Goal: Task Accomplishment & Management: Complete application form

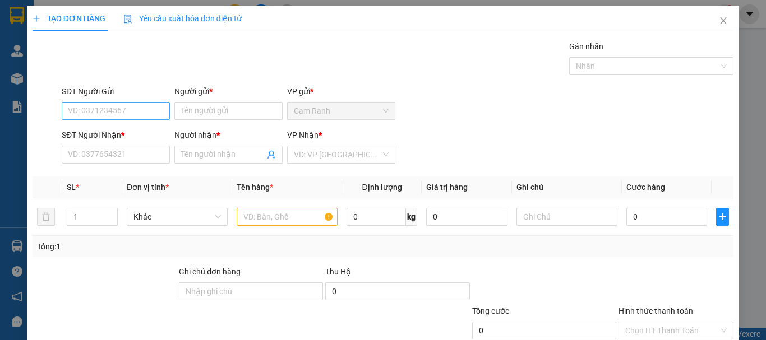
click at [146, 112] on input "SĐT Người Gửi" at bounding box center [116, 111] width 108 height 18
click at [442, 340] on html "Kết quả tìm kiếm ( 0 ) Bộ lọc No Data hongcr.huynhgia 1 Quản [PERSON_NAME] hàng…" at bounding box center [383, 170] width 766 height 340
click at [486, 59] on div "Gán nhãn Nhãn" at bounding box center [397, 59] width 676 height 39
click at [238, 114] on input "Người gửi *" at bounding box center [228, 111] width 108 height 18
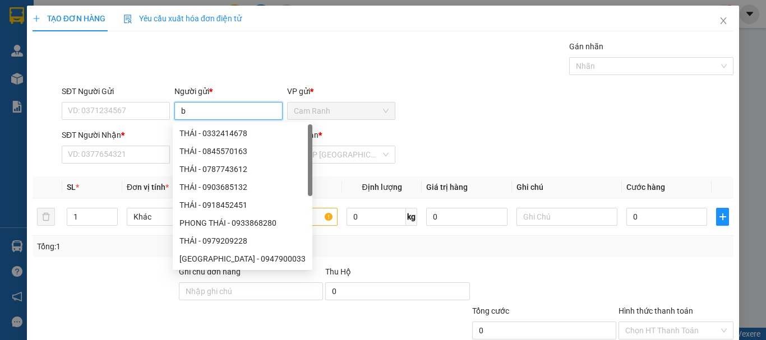
type input "bộ"
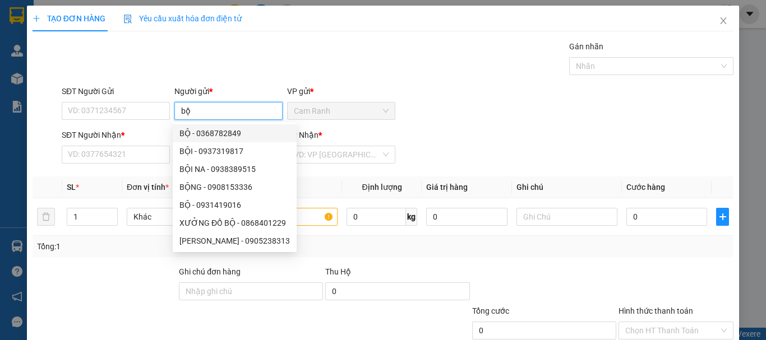
click at [236, 133] on div "BỘ - 0368782849" at bounding box center [234, 133] width 110 height 12
type input "0368782849"
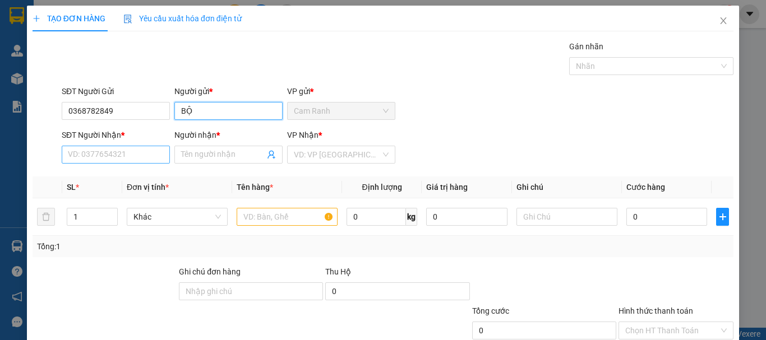
type input "BỘ"
click at [127, 161] on input "SĐT Người Nhận *" at bounding box center [116, 155] width 108 height 18
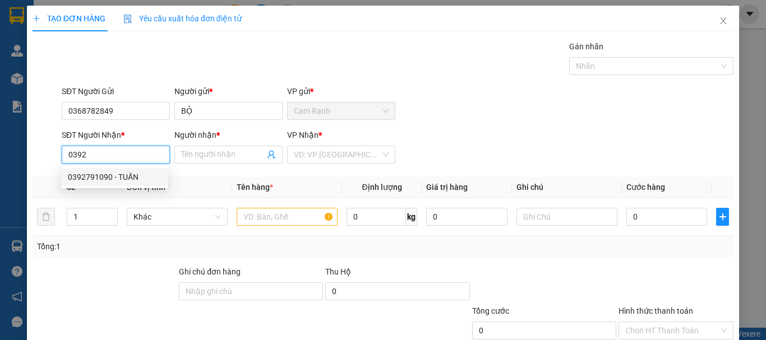
click at [119, 172] on div "0392791090 - TUẤN" at bounding box center [115, 177] width 94 height 12
type input "0392791090"
type input "TUẤN"
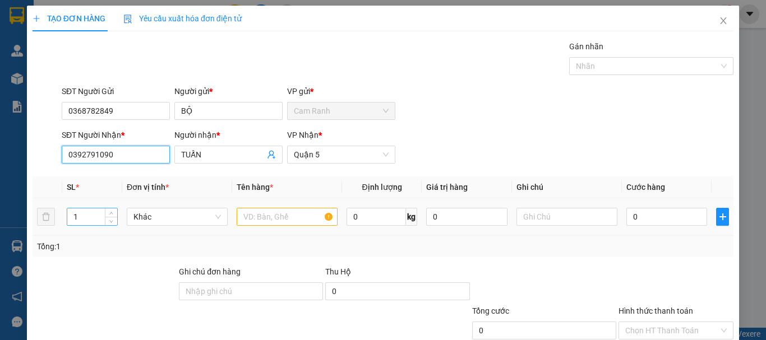
type input "0392791090"
click at [101, 213] on input "1" at bounding box center [92, 217] width 50 height 17
type input "4"
click at [258, 218] on input "text" at bounding box center [287, 217] width 101 height 18
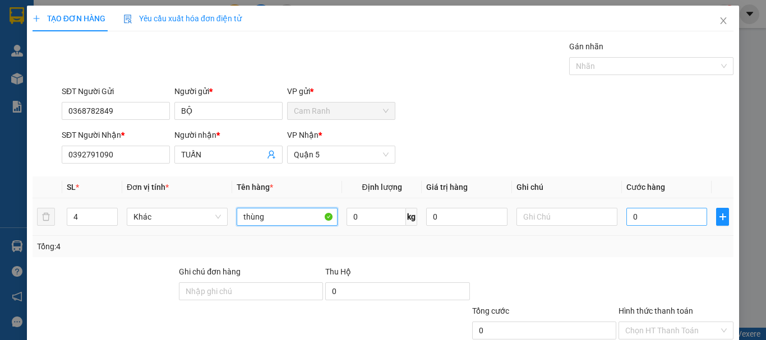
type input "thùng"
click at [638, 219] on input "0" at bounding box center [666, 217] width 81 height 18
type input "2"
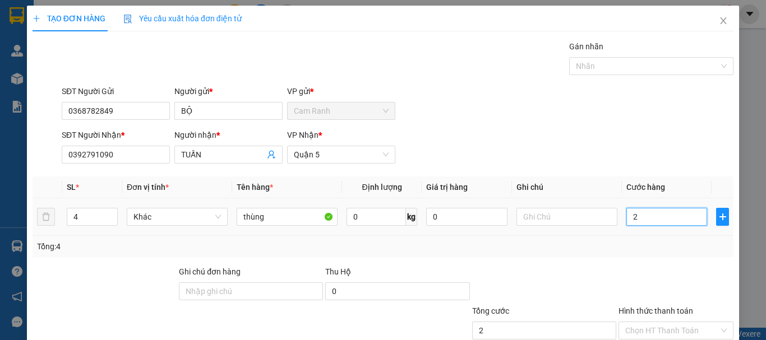
type input "23"
type input "230"
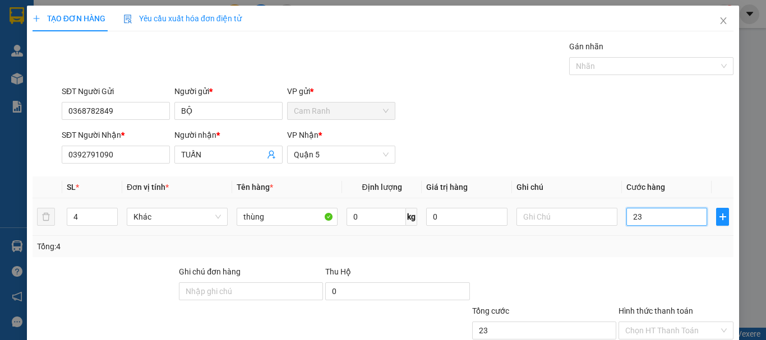
type input "230"
type input "2.300"
type input "23.000"
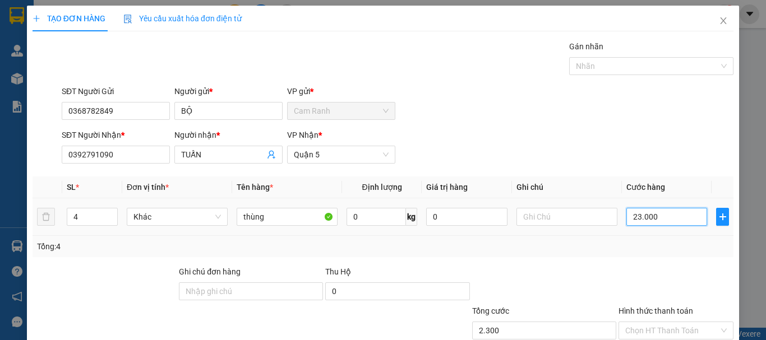
type input "23.000"
type input "230.000"
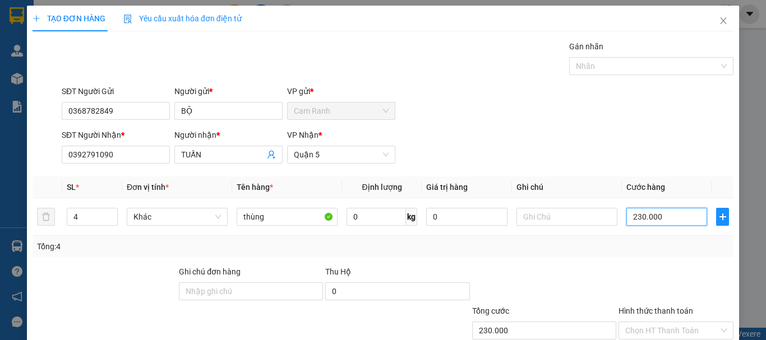
scroll to position [75, 0]
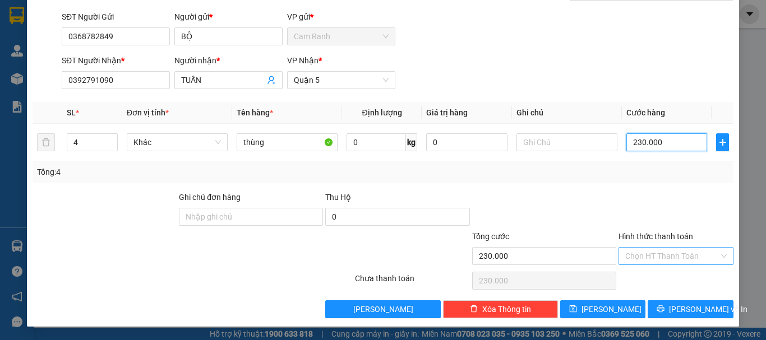
type input "230.000"
click at [653, 260] on input "Hình thức thanh toán" at bounding box center [672, 256] width 94 height 17
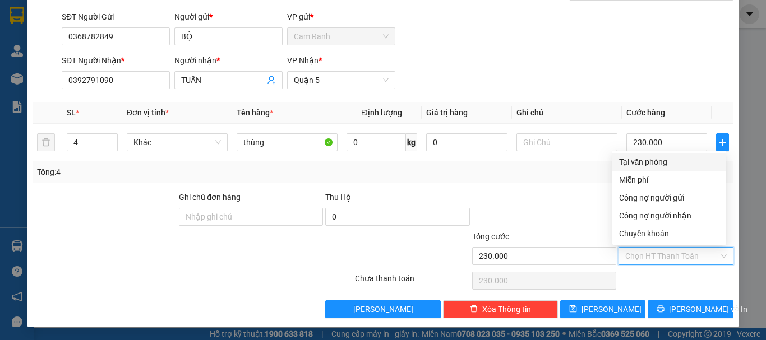
click at [652, 162] on div "Tại văn phòng" at bounding box center [669, 162] width 100 height 12
type input "0"
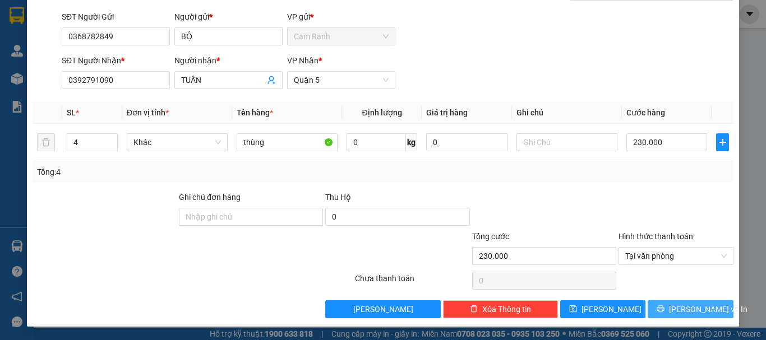
click at [696, 315] on span "[PERSON_NAME] và In" at bounding box center [708, 309] width 79 height 12
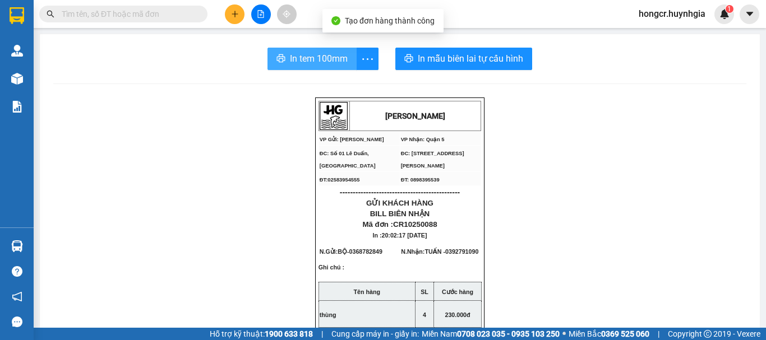
click at [318, 66] on button "In tem 100mm" at bounding box center [311, 59] width 89 height 22
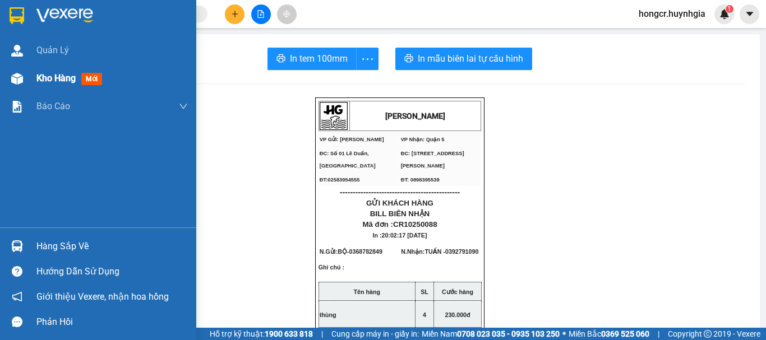
click at [73, 79] on span "Kho hàng" at bounding box center [55, 78] width 39 height 11
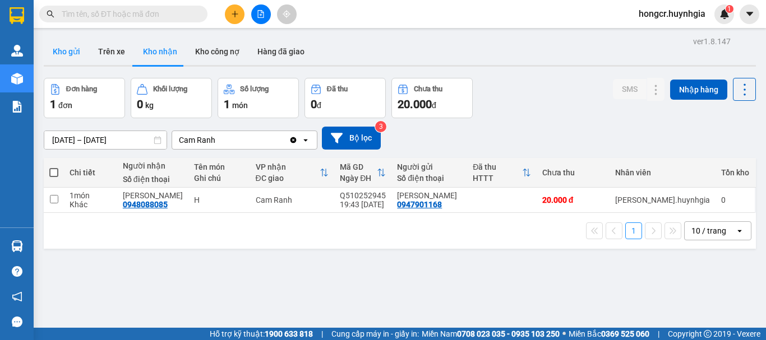
click at [70, 57] on button "Kho gửi" at bounding box center [66, 51] width 45 height 27
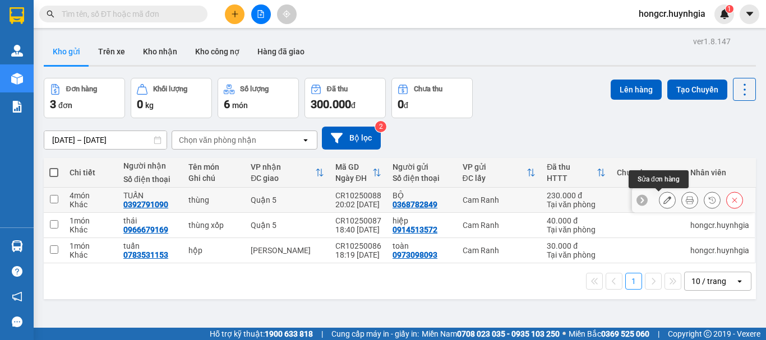
click at [665, 200] on button at bounding box center [667, 201] width 16 height 20
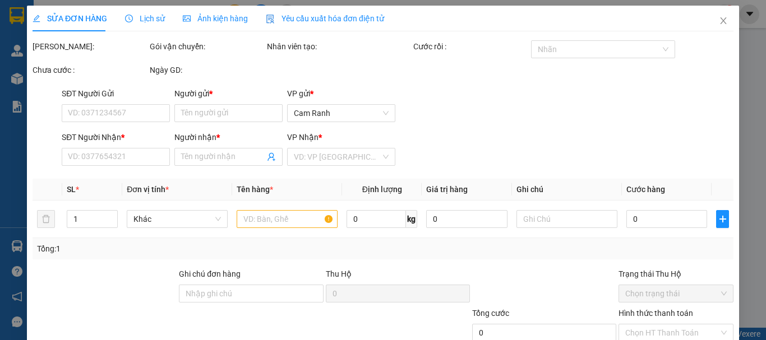
type input "0368782849"
type input "BỘ"
type input "0392791090"
type input "TUẤN"
type input "230.000"
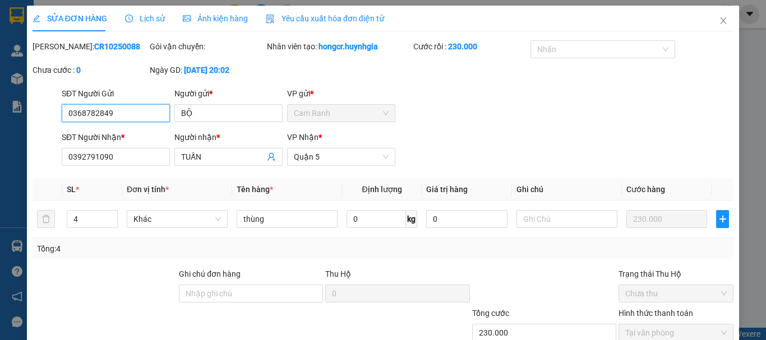
scroll to position [77, 0]
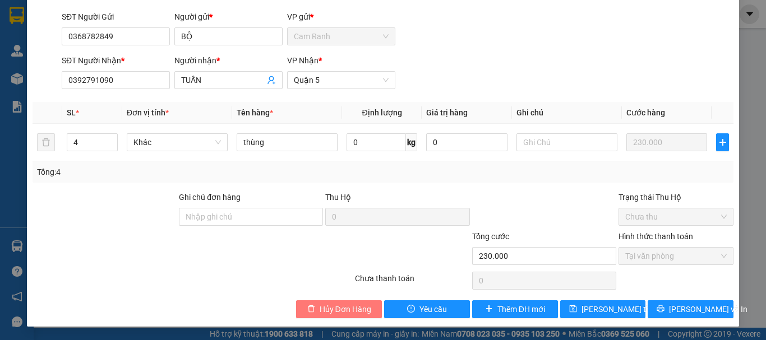
click at [333, 311] on span "Hủy Đơn Hàng" at bounding box center [346, 309] width 52 height 12
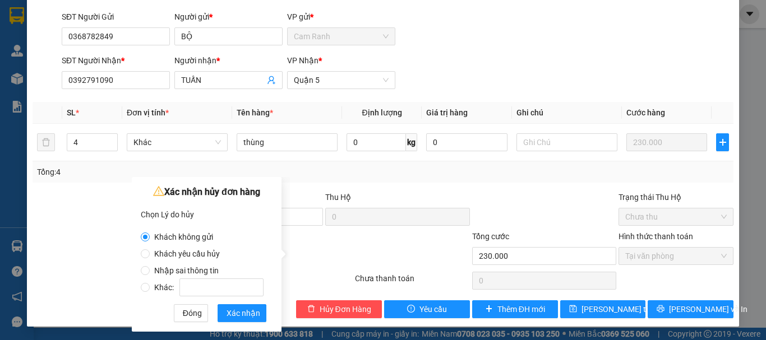
click at [151, 269] on span "Nhập sai thông tin" at bounding box center [186, 270] width 73 height 9
click at [150, 269] on input "Nhập sai thông tin" at bounding box center [145, 270] width 9 height 9
radio input "true"
radio input "false"
click at [233, 312] on span "Xác nhận" at bounding box center [244, 313] width 34 height 12
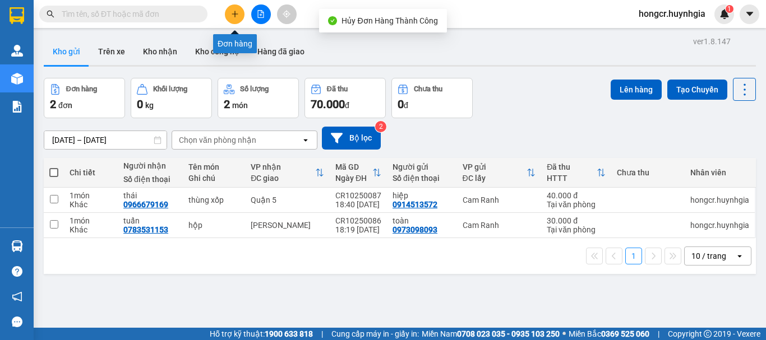
click at [238, 18] on button at bounding box center [235, 14] width 20 height 20
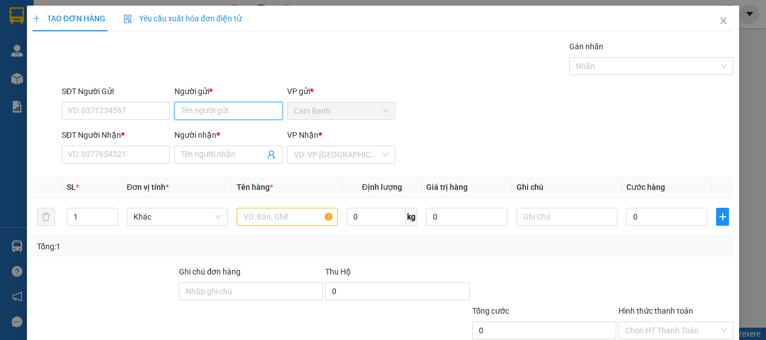
click at [211, 105] on input "Người gửi *" at bounding box center [228, 111] width 108 height 18
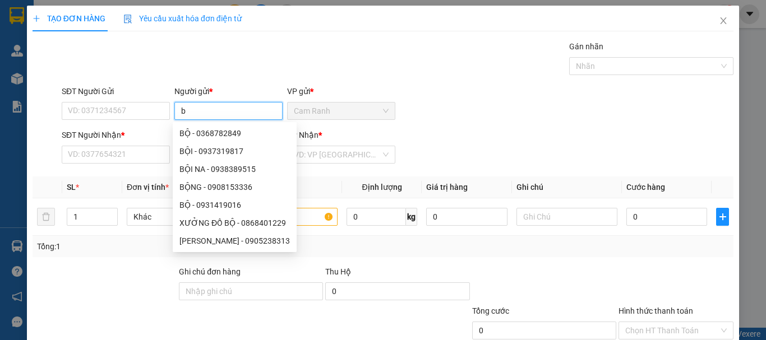
type input "bộ"
click at [234, 132] on div "BỘ - 0368782849" at bounding box center [234, 133] width 110 height 12
type input "0368782849"
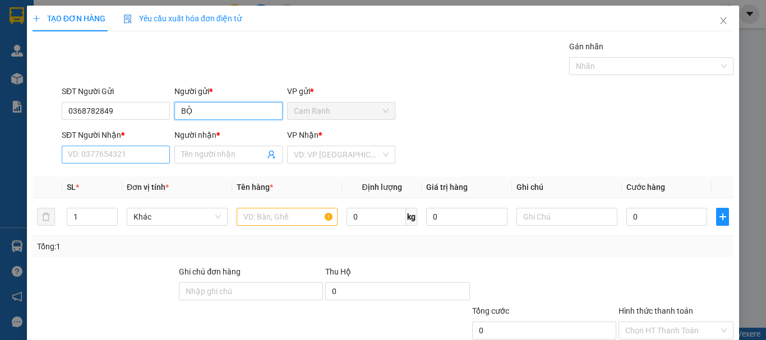
type input "BỘ"
click at [136, 156] on input "SĐT Người Nhận *" at bounding box center [116, 155] width 108 height 18
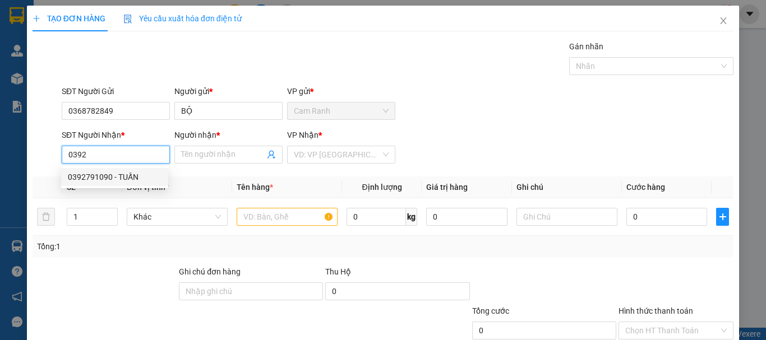
click at [126, 173] on div "0392791090 - TUẤN" at bounding box center [115, 177] width 94 height 12
type input "0392791090"
type input "TUẤN"
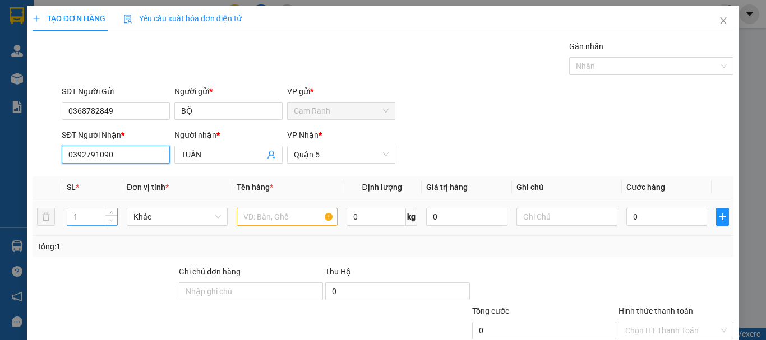
click at [114, 220] on span "down" at bounding box center [111, 221] width 7 height 7
type input "0392791090"
click at [81, 215] on input "1" at bounding box center [92, 217] width 50 height 17
type input "4"
click at [266, 211] on input "text" at bounding box center [287, 217] width 101 height 18
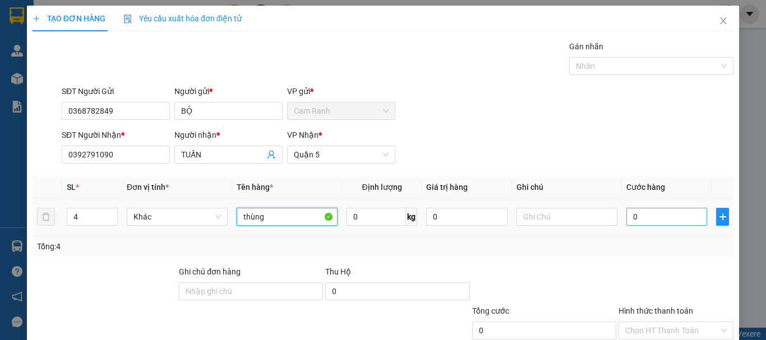
type input "thùng"
click at [661, 216] on input "0" at bounding box center [666, 217] width 81 height 18
type input "2"
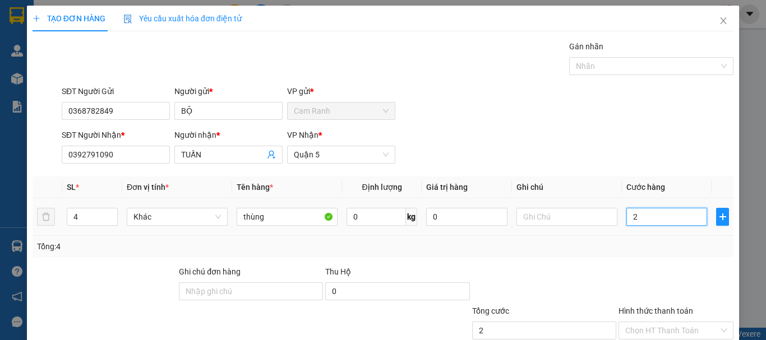
type input "23"
type input "230"
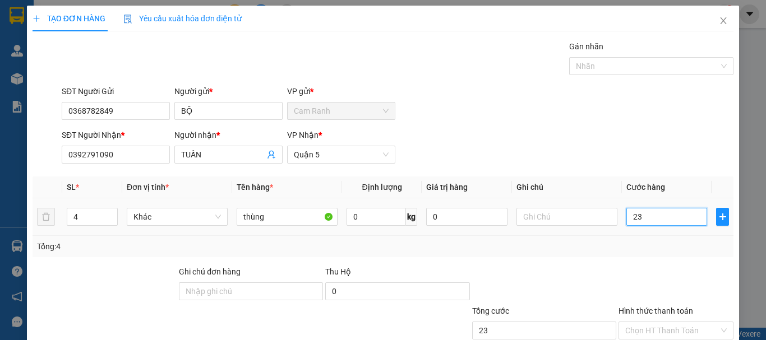
type input "230"
type input "2.300"
type input "23.000"
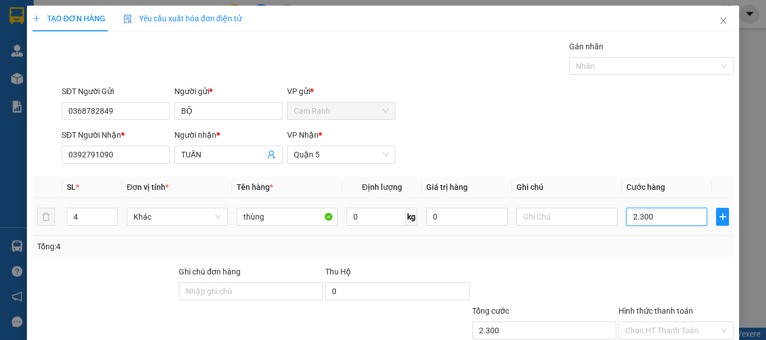
type input "23.000"
type input "230.000"
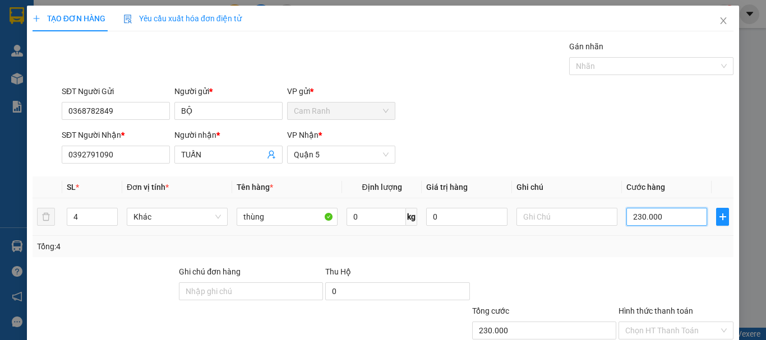
scroll to position [75, 0]
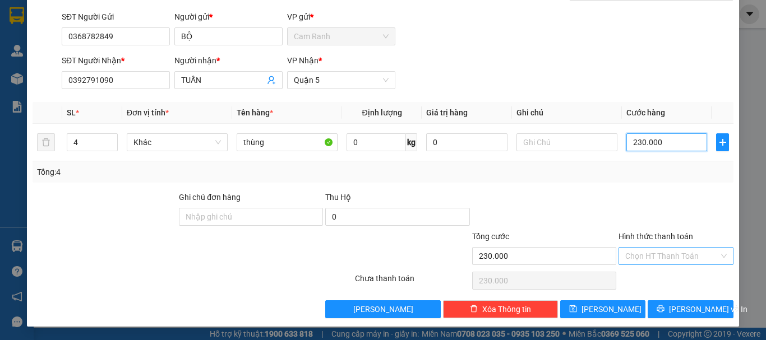
type input "230.000"
click at [662, 249] on input "Hình thức thanh toán" at bounding box center [672, 256] width 94 height 17
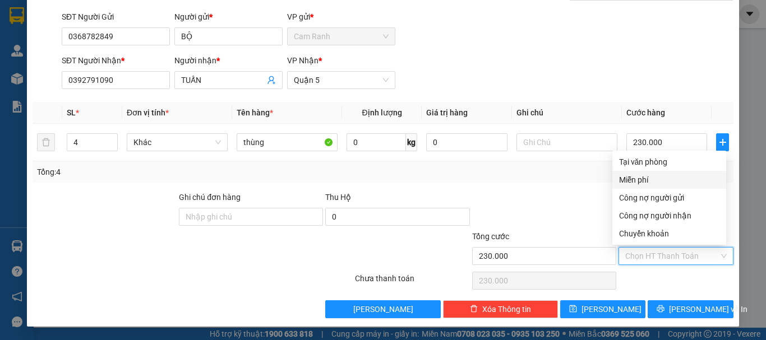
click at [564, 204] on div at bounding box center [544, 210] width 146 height 39
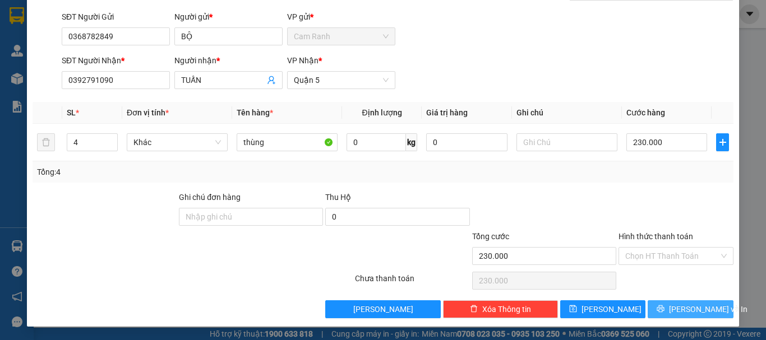
click at [684, 306] on span "[PERSON_NAME] và In" at bounding box center [708, 309] width 79 height 12
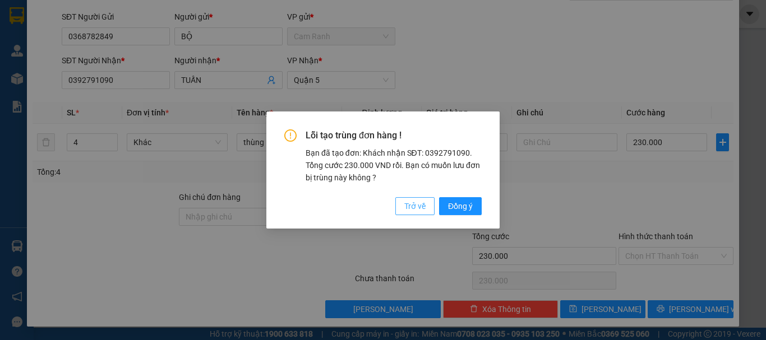
click at [405, 206] on span "Trở về" at bounding box center [414, 206] width 21 height 12
type input "1"
type input "0"
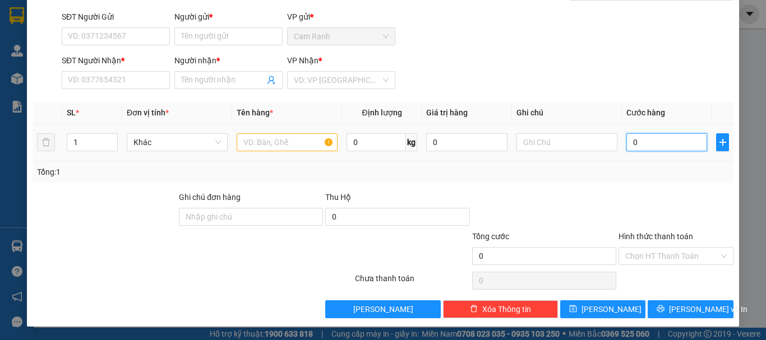
click at [648, 144] on input "0" at bounding box center [666, 142] width 81 height 18
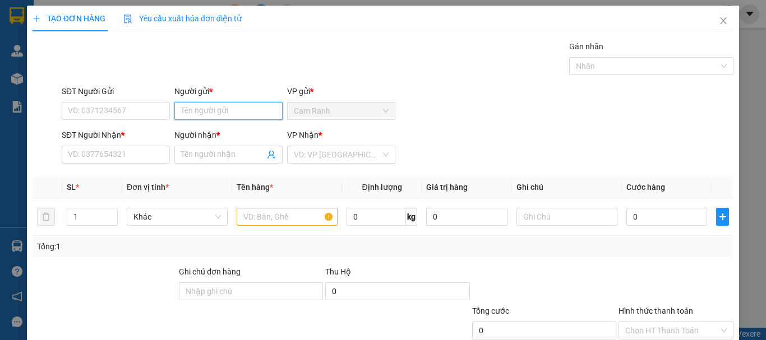
click at [216, 110] on input "Người gửi *" at bounding box center [228, 111] width 108 height 18
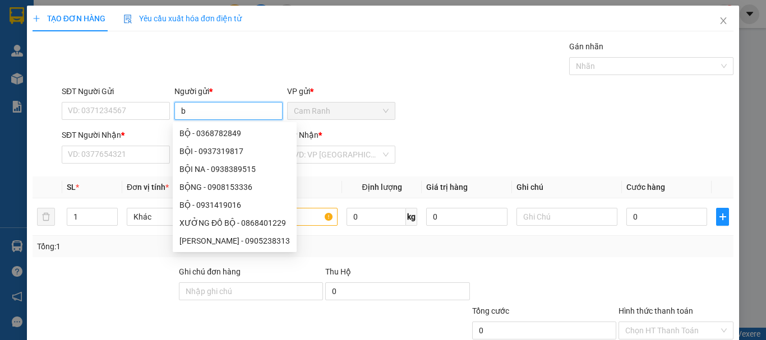
type input "bộ"
click at [211, 132] on div "BỘ - 0368782849" at bounding box center [234, 133] width 110 height 12
type input "0368782849"
type input "BỘ"
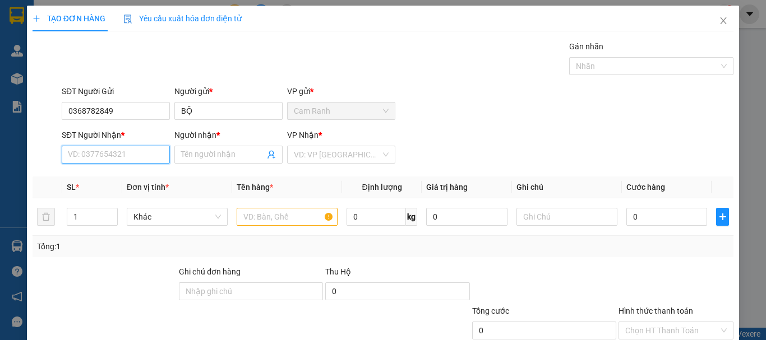
click at [126, 156] on input "SĐT Người Nhận *" at bounding box center [116, 155] width 108 height 18
type input "0"
click at [104, 176] on div "Transit Pickup Surcharge Ids Transit Deliver Surcharge Ids Transit Deliver Surc…" at bounding box center [383, 216] width 701 height 353
click at [108, 158] on input "392" at bounding box center [116, 155] width 108 height 18
type input "3"
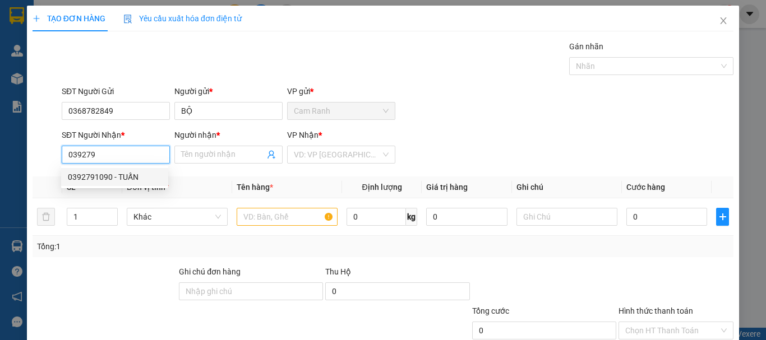
click at [122, 177] on div "0392791090 - TUẤN" at bounding box center [115, 177] width 94 height 12
type input "0392791090"
type input "TUẤN"
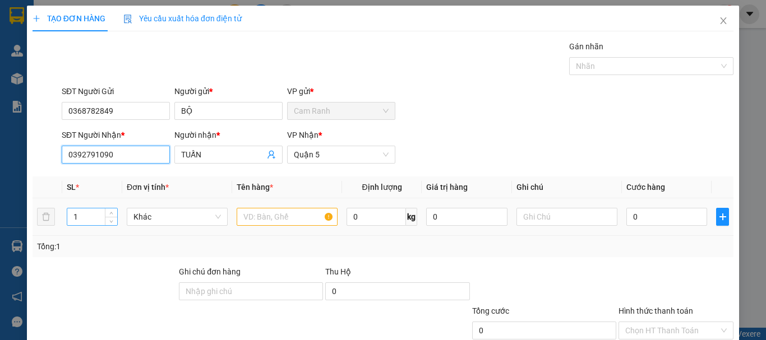
type input "0392791090"
click at [93, 217] on input "1" at bounding box center [92, 217] width 50 height 17
type input "4"
click at [247, 222] on input "text" at bounding box center [287, 217] width 101 height 18
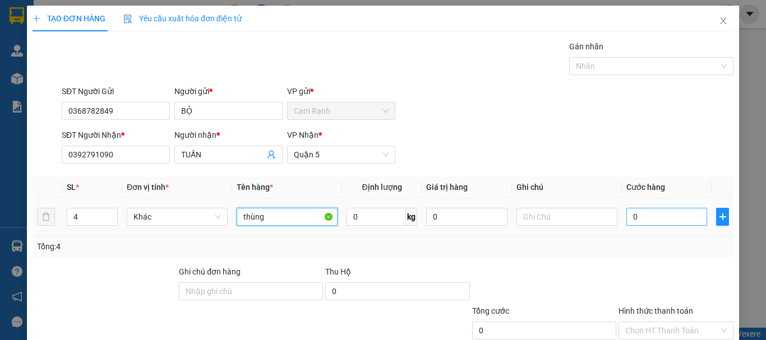
type input "thùng"
click at [673, 218] on input "0" at bounding box center [666, 217] width 81 height 18
type input "2"
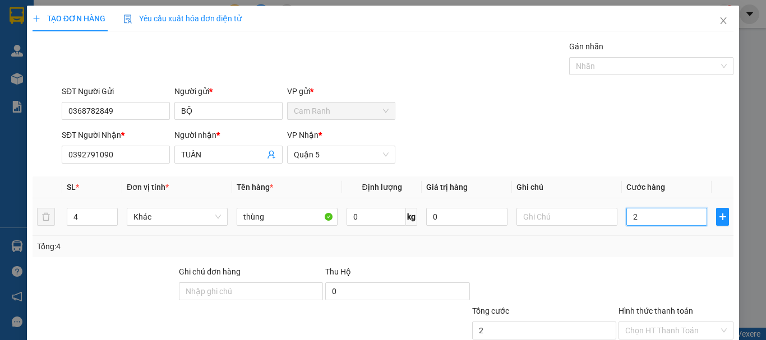
type input "23"
type input "230"
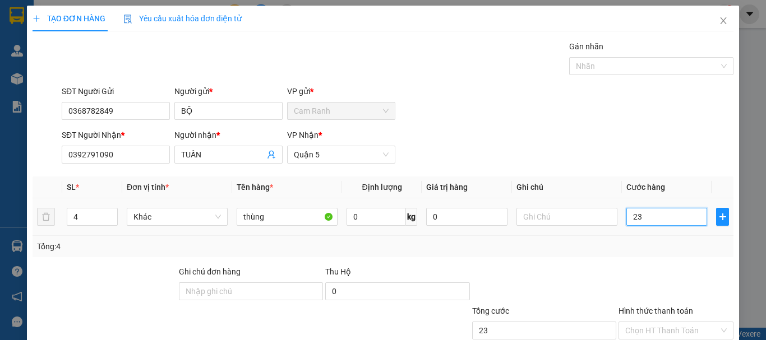
type input "230"
type input "2.300"
type input "23.000"
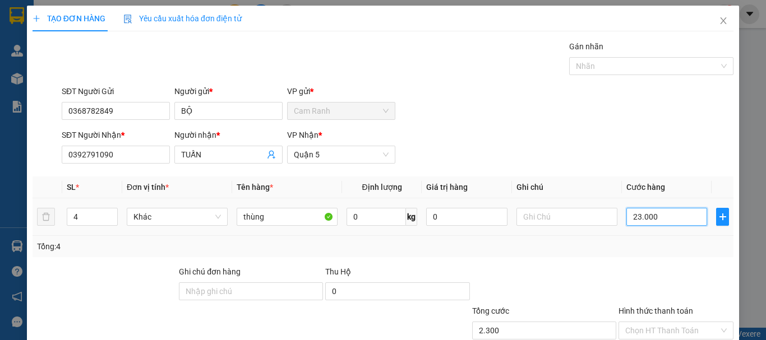
type input "23.000"
type input "230.000"
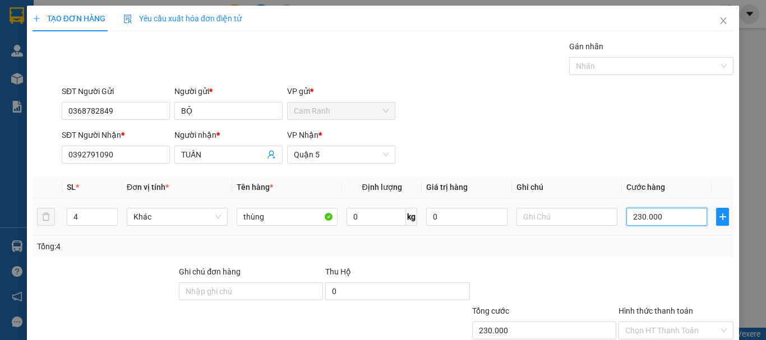
scroll to position [75, 0]
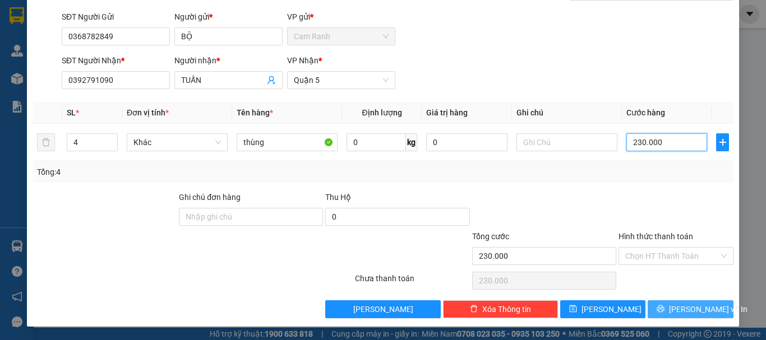
type input "230.000"
click at [677, 306] on span "[PERSON_NAME] và In" at bounding box center [708, 309] width 79 height 12
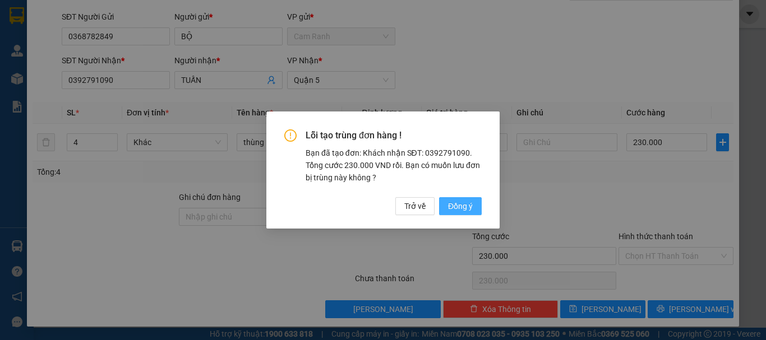
click at [466, 210] on span "Đồng ý" at bounding box center [460, 206] width 25 height 12
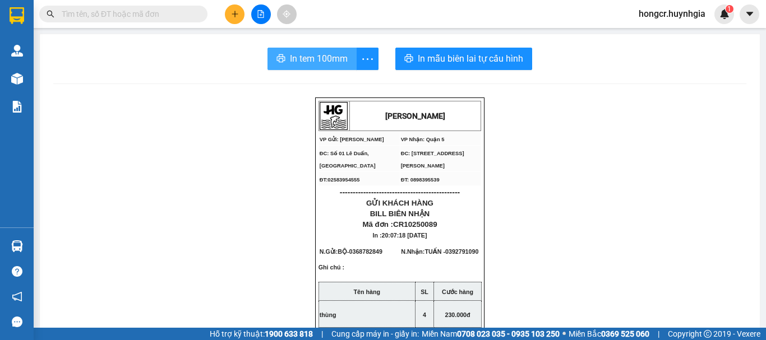
click at [335, 64] on span "In tem 100mm" at bounding box center [319, 59] width 58 height 14
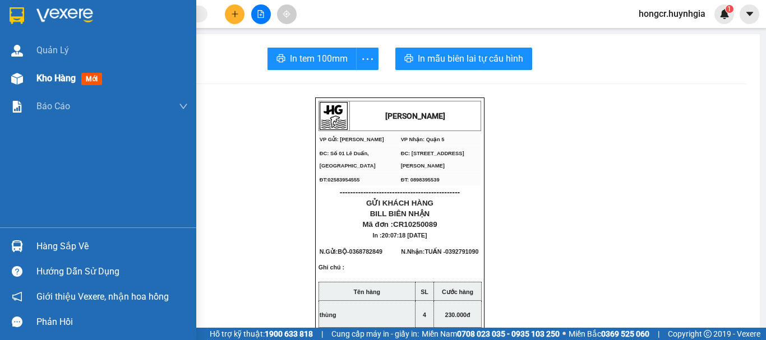
click at [58, 78] on span "Kho hàng" at bounding box center [55, 78] width 39 height 11
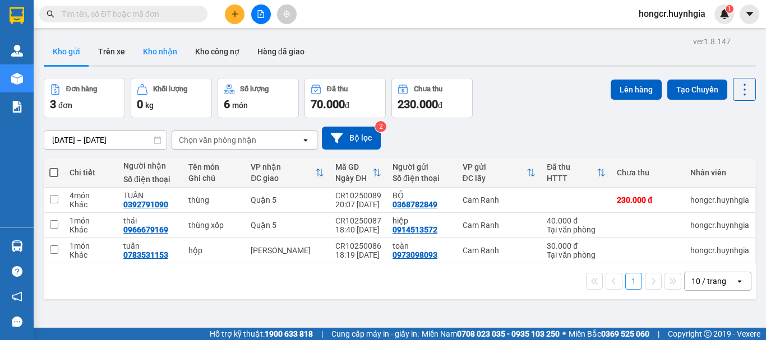
click at [166, 56] on button "Kho nhận" at bounding box center [160, 51] width 52 height 27
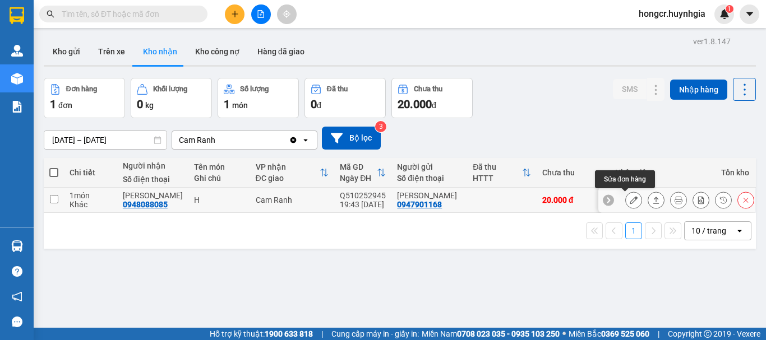
click at [630, 199] on icon at bounding box center [634, 200] width 8 height 8
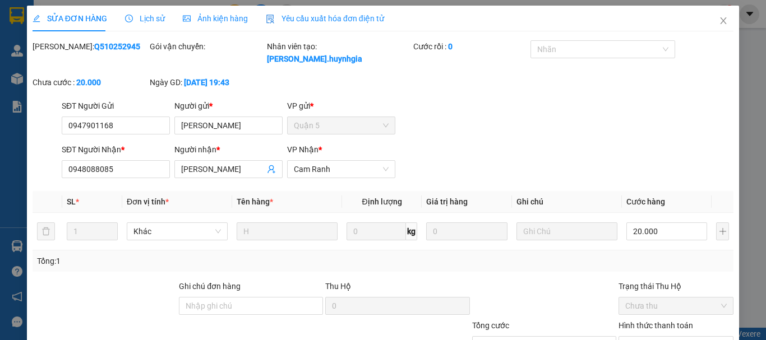
type input "0947901168"
type input "[PERSON_NAME]"
type input "0948088085"
type input "[PERSON_NAME]"
type input "20.000"
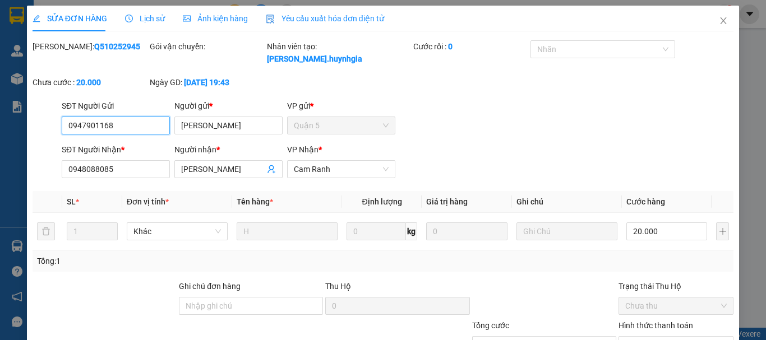
scroll to position [77, 0]
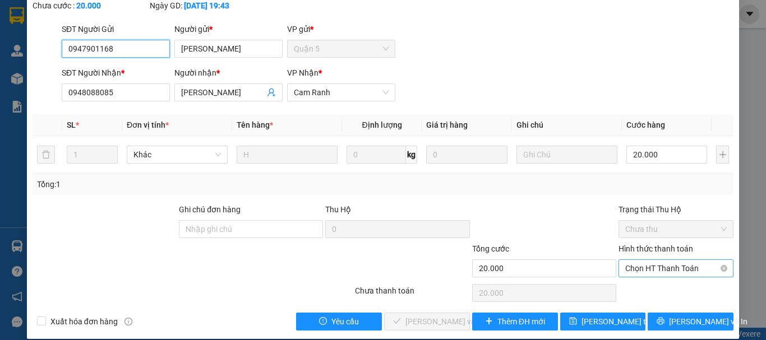
click at [642, 260] on span "Chọn HT Thanh Toán" at bounding box center [676, 268] width 102 height 17
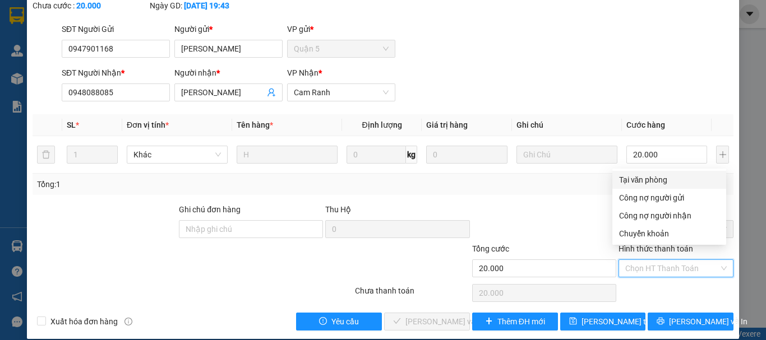
click at [640, 179] on div "Tại văn phòng" at bounding box center [669, 180] width 100 height 12
type input "0"
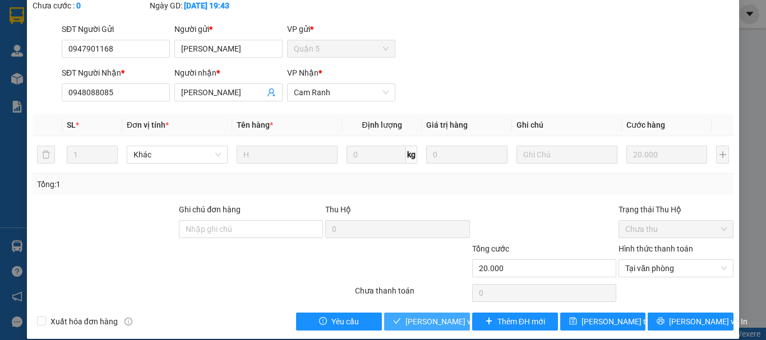
click at [423, 316] on span "[PERSON_NAME] và Giao hàng" at bounding box center [459, 322] width 108 height 12
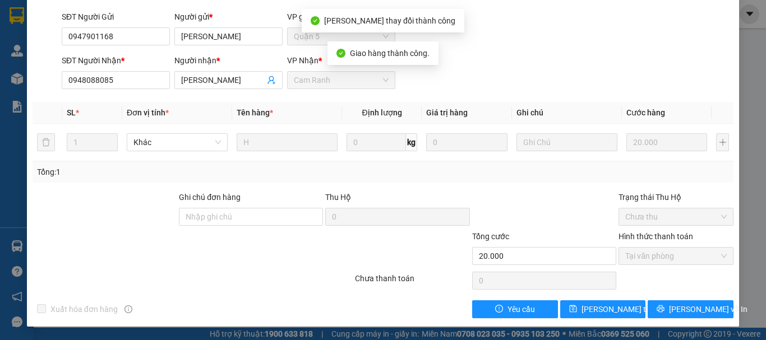
scroll to position [0, 0]
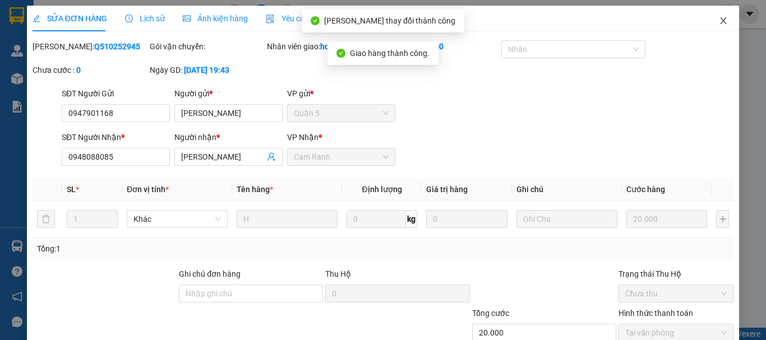
click at [719, 25] on icon "close" at bounding box center [723, 20] width 9 height 9
